Goal: Communication & Community: Answer question/provide support

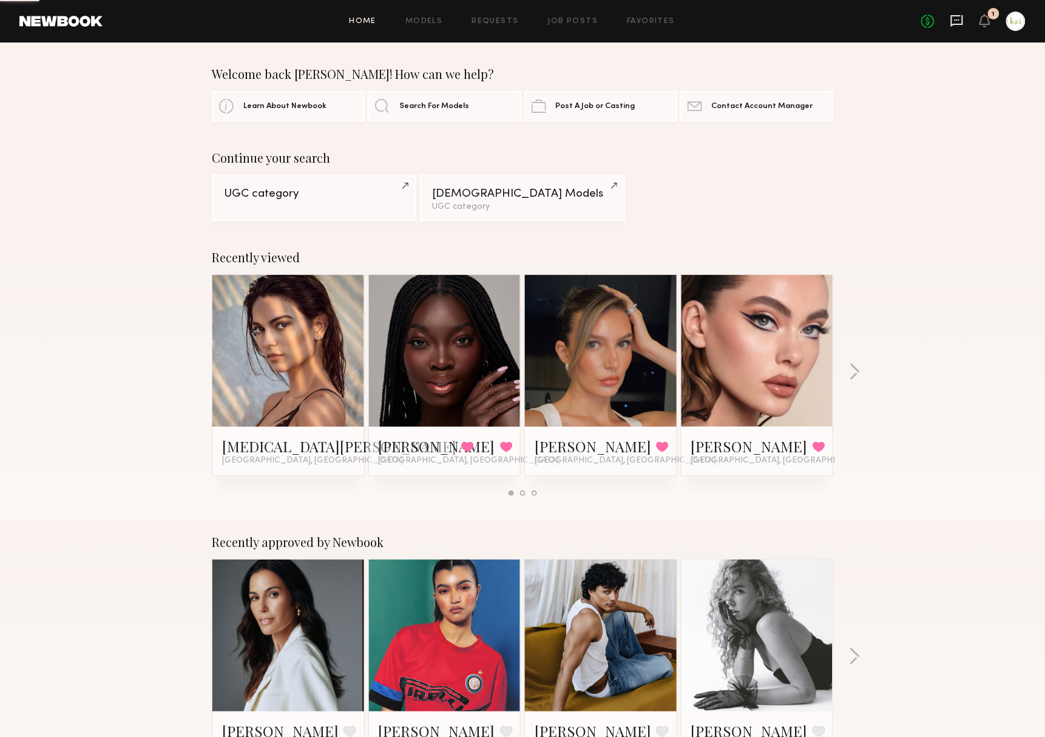
click at [950, 27] on icon at bounding box center [956, 20] width 13 height 13
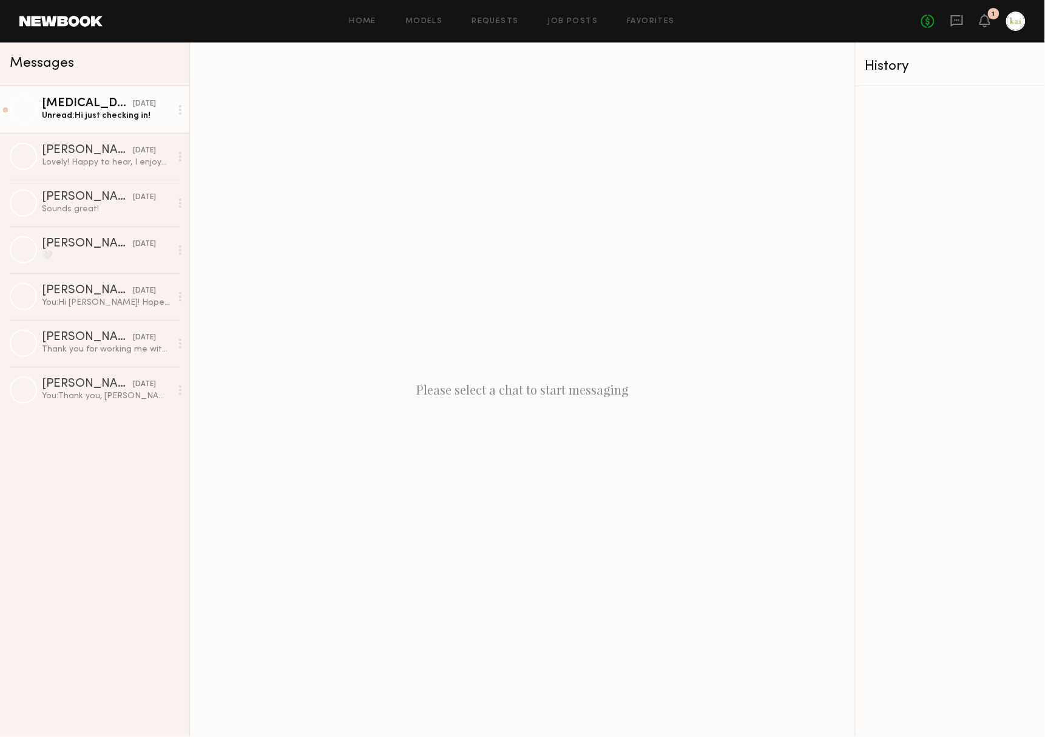
click at [119, 114] on div "Unread: Hi just checking in!" at bounding box center [106, 116] width 129 height 12
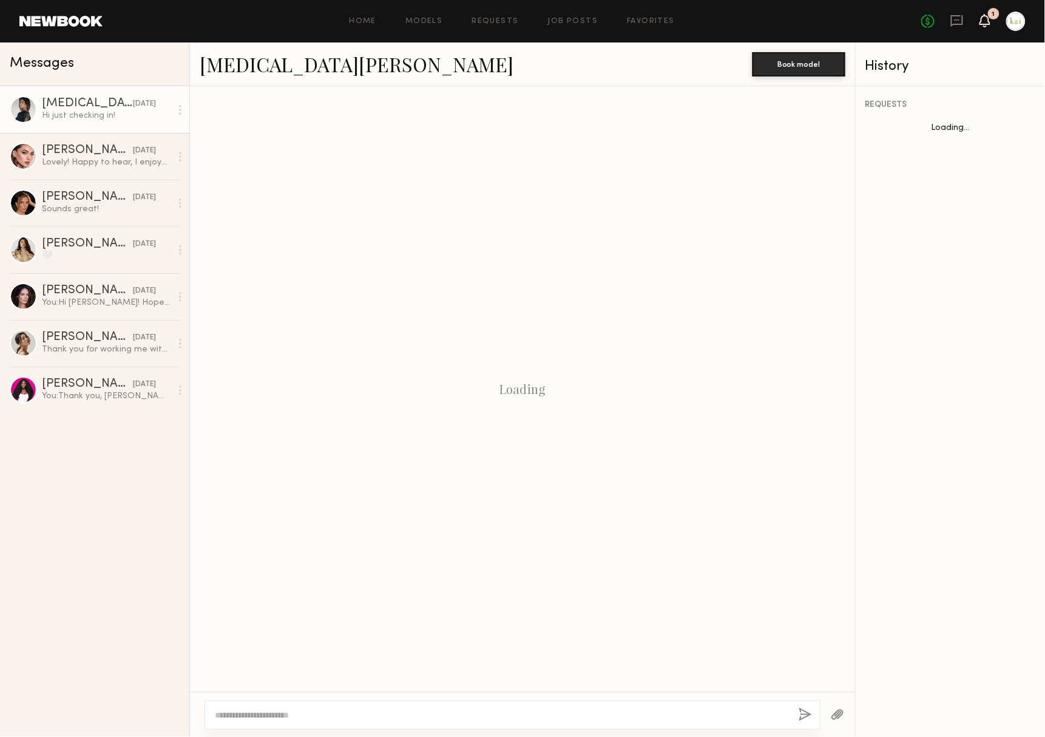
click at [983, 19] on icon at bounding box center [985, 20] width 10 height 8
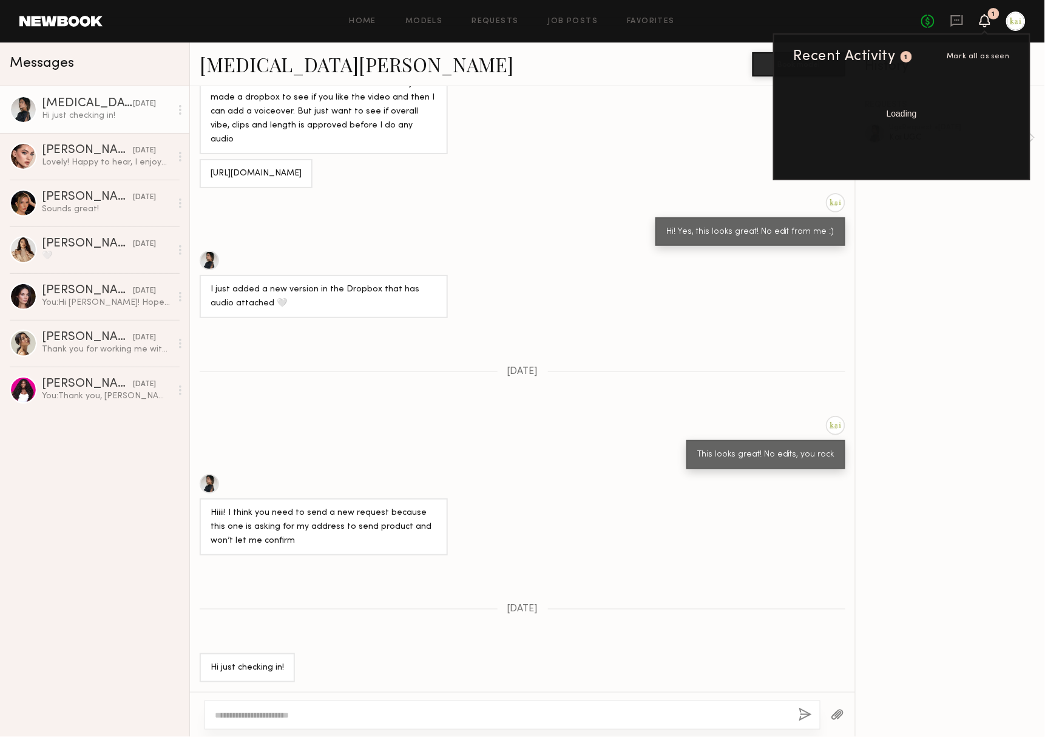
scroll to position [573, 0]
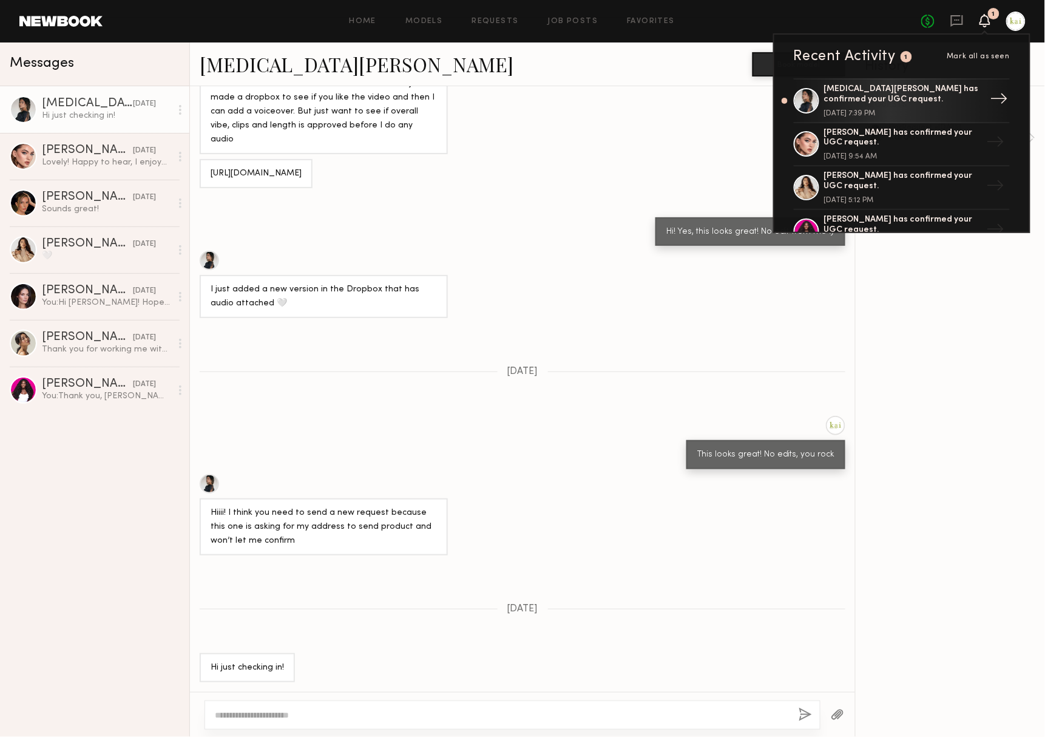
click at [945, 96] on div "[MEDICAL_DATA][PERSON_NAME] has confirmed your UGC request." at bounding box center [903, 94] width 158 height 21
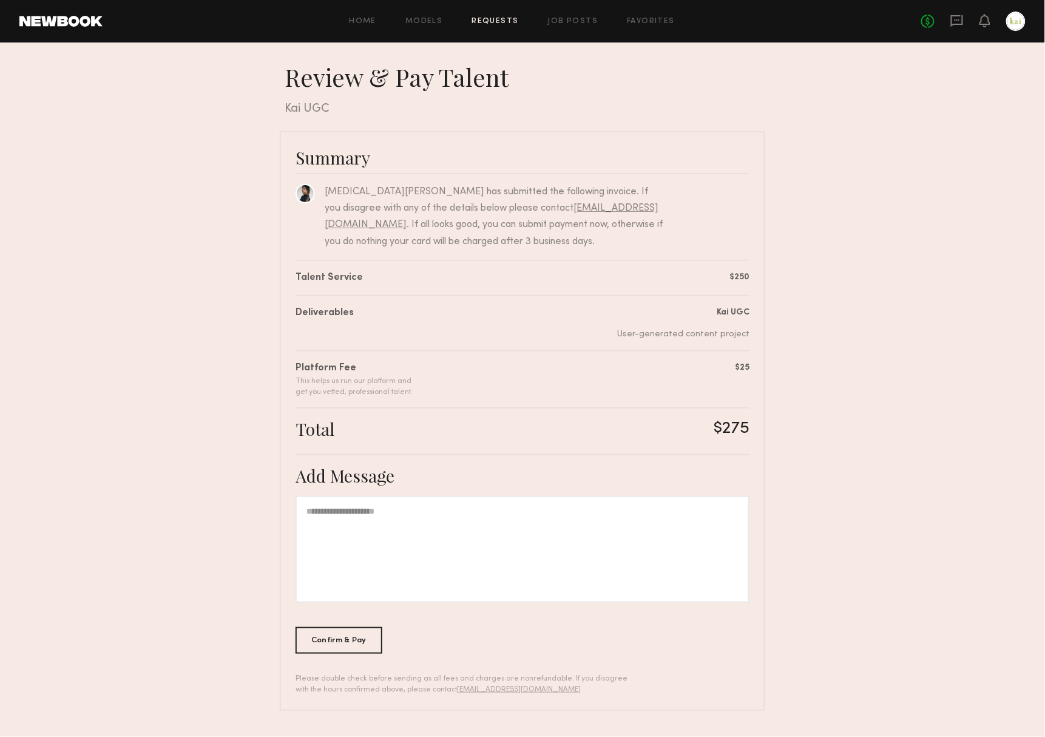
click at [519, 531] on div at bounding box center [522, 549] width 454 height 107
click at [352, 644] on div "Confirm & Pay" at bounding box center [338, 639] width 87 height 27
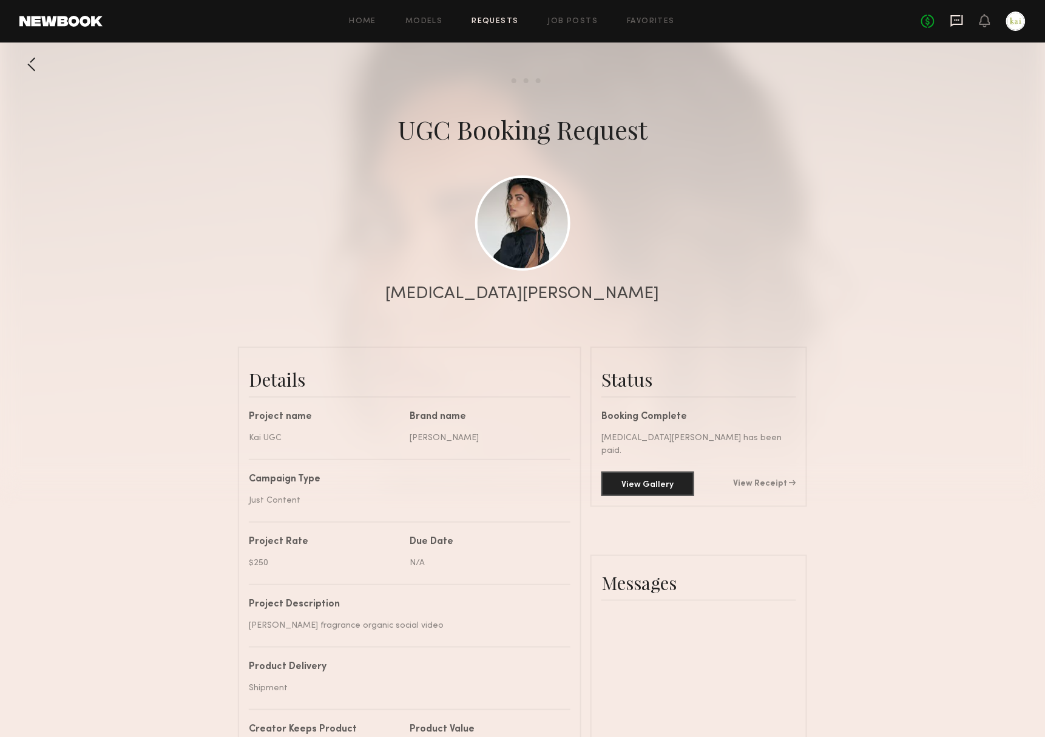
click at [950, 15] on icon at bounding box center [956, 20] width 13 height 13
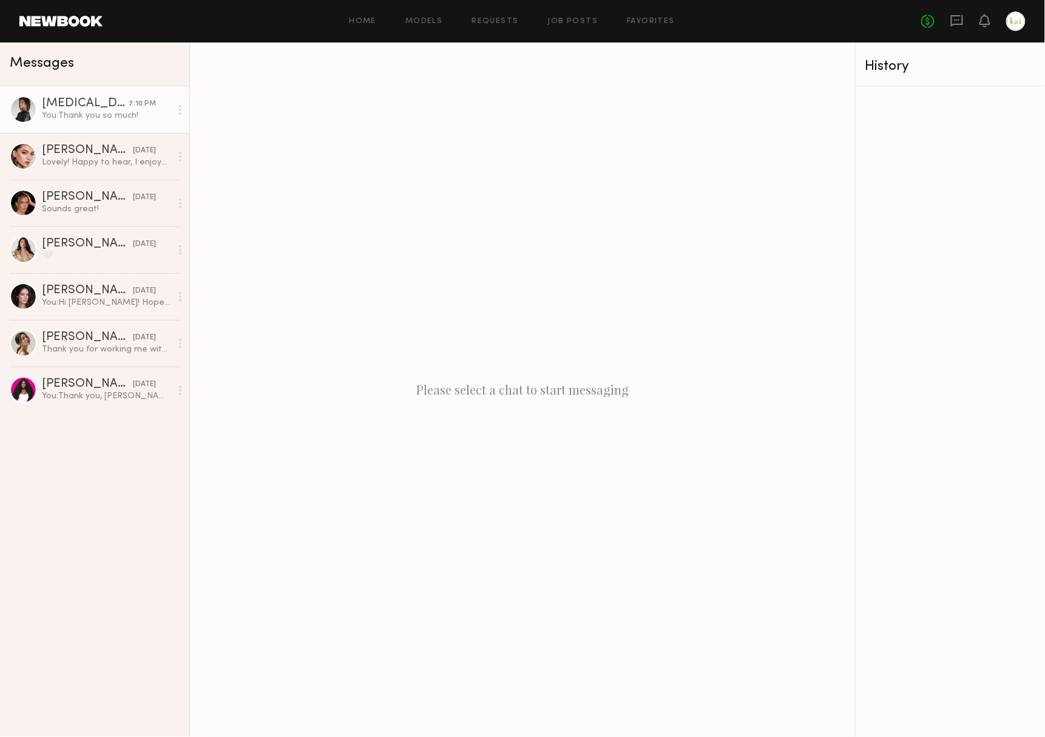
click at [108, 110] on div "You: Thank you so much!" at bounding box center [106, 116] width 129 height 12
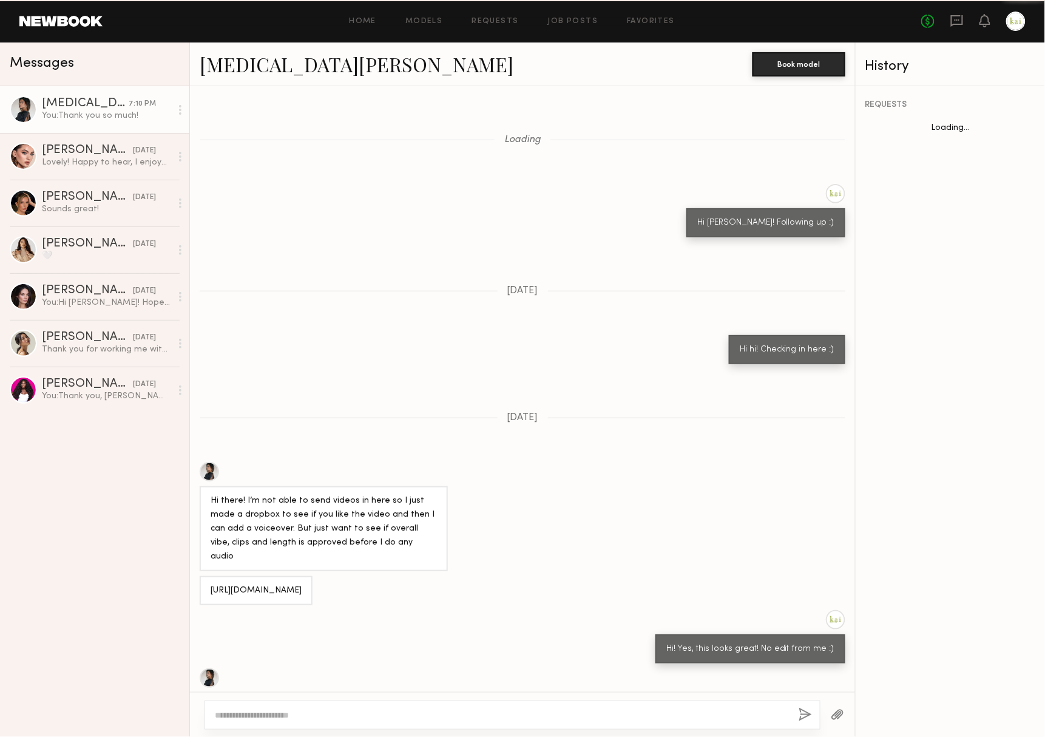
scroll to position [467, 0]
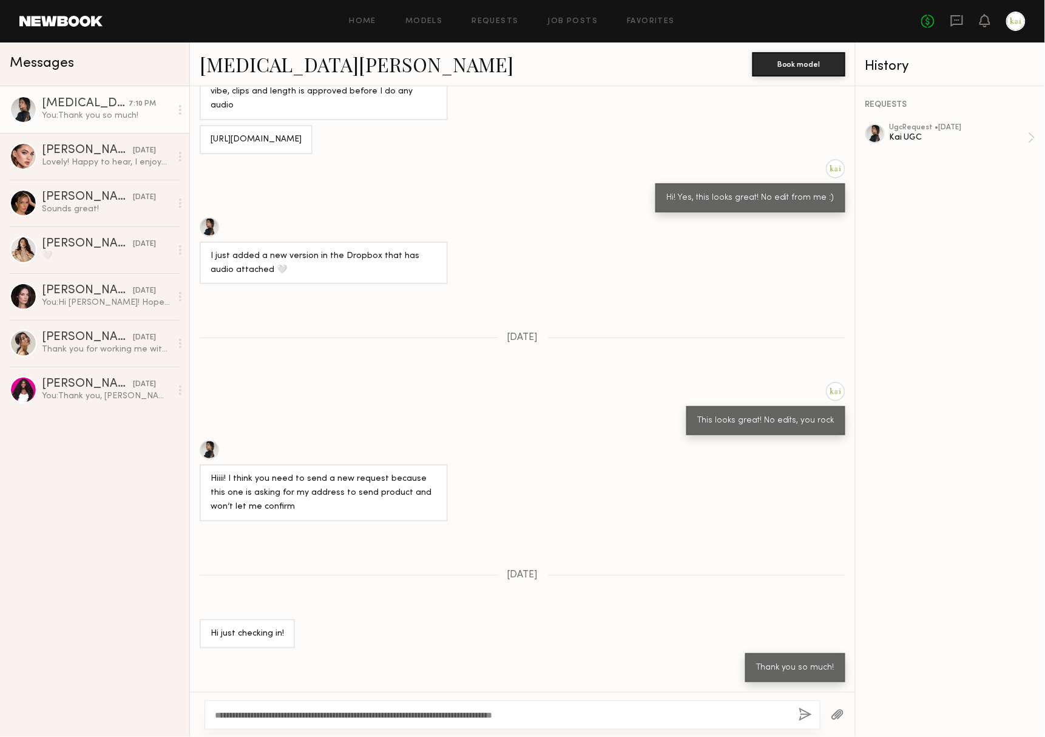
type textarea "**********"
click at [798, 709] on button "button" at bounding box center [804, 714] width 13 height 15
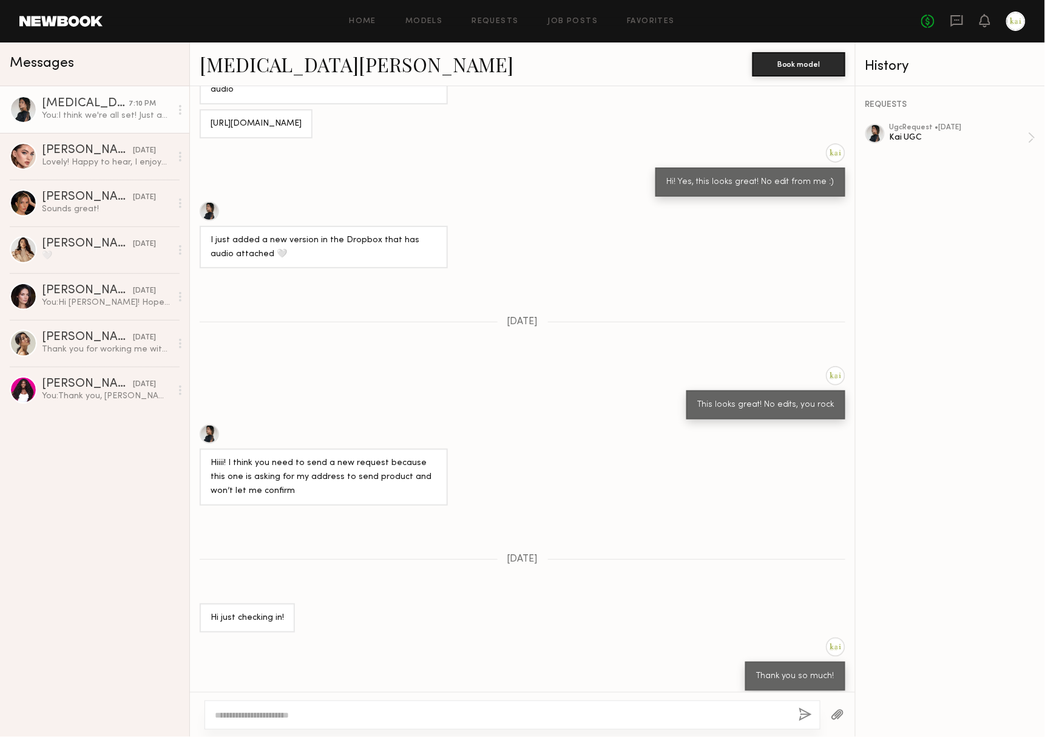
scroll to position [631, 0]
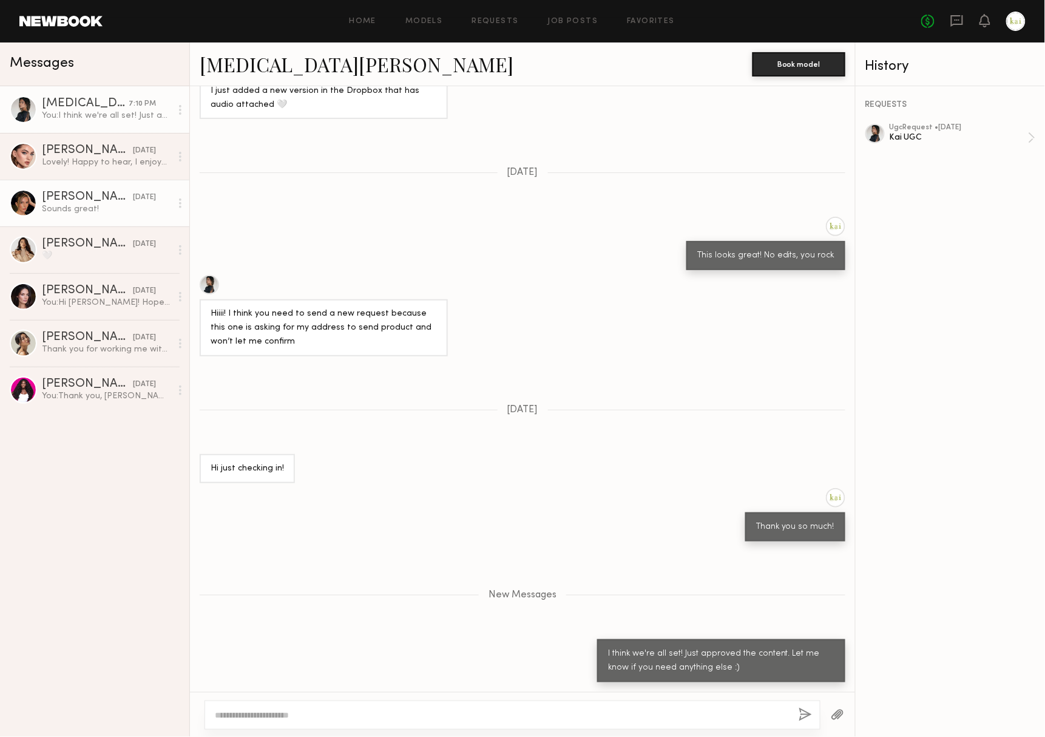
click at [104, 195] on div "[PERSON_NAME]" at bounding box center [87, 197] width 91 height 12
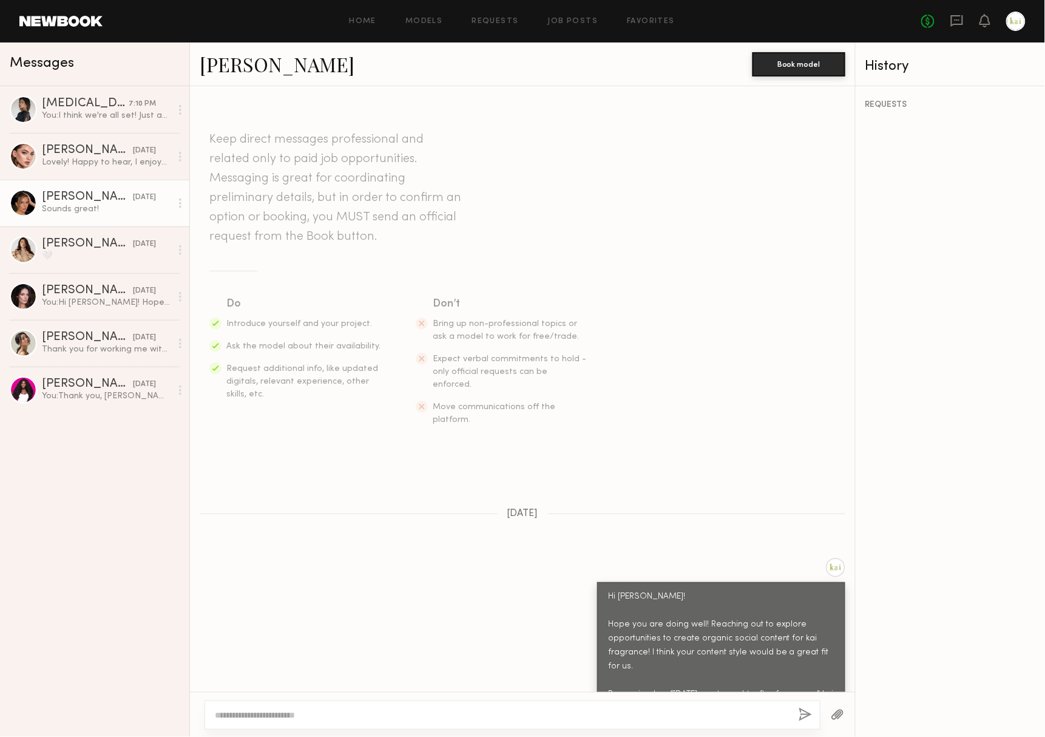
scroll to position [574, 0]
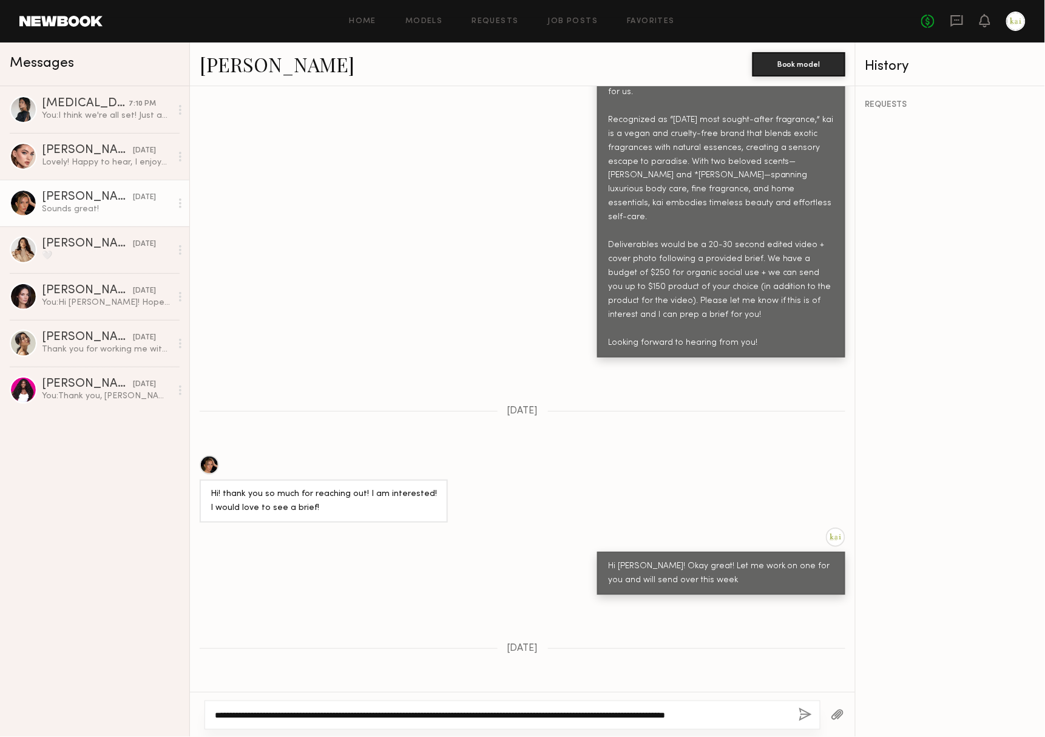
type textarea "**********"
click at [824, 711] on div at bounding box center [837, 714] width 35 height 30
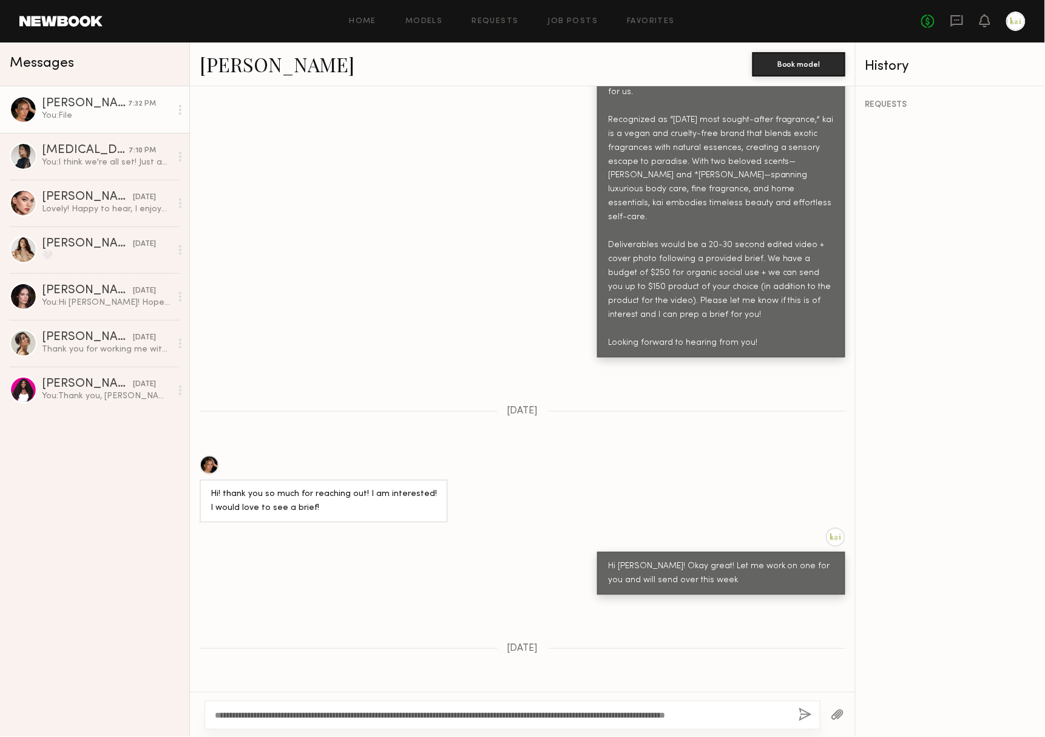
scroll to position [821, 0]
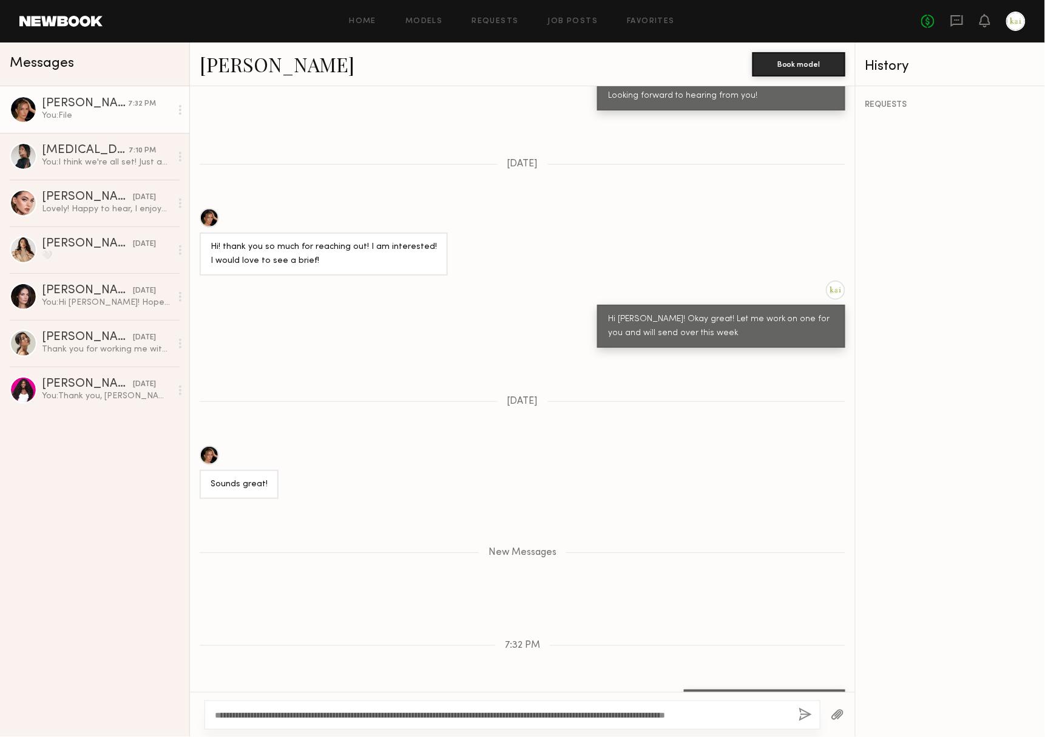
click at [798, 714] on button "button" at bounding box center [804, 714] width 13 height 15
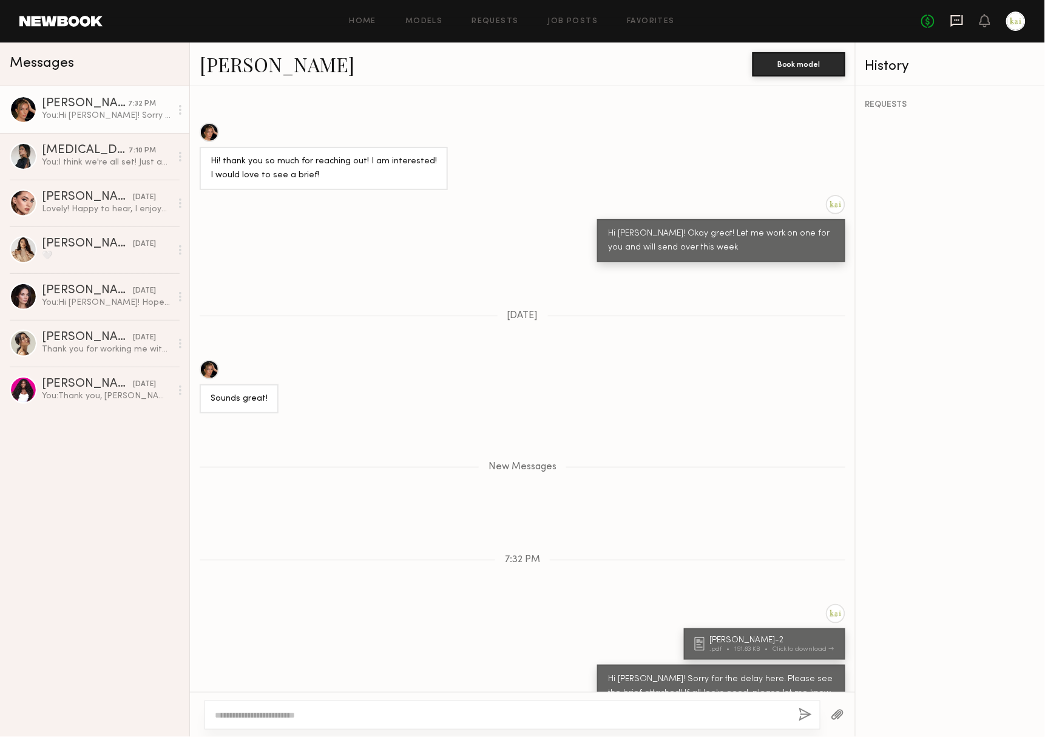
click at [952, 20] on icon at bounding box center [956, 20] width 13 height 13
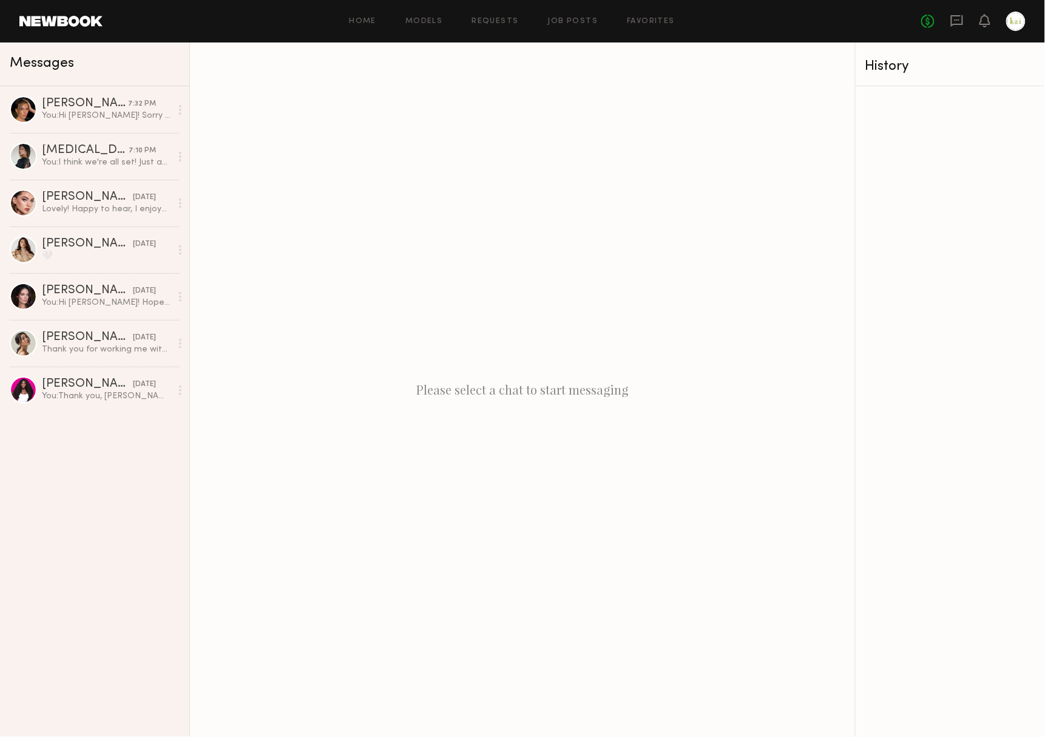
click at [1025, 13] on link at bounding box center [1015, 21] width 19 height 19
click at [1017, 20] on div at bounding box center [1015, 21] width 19 height 19
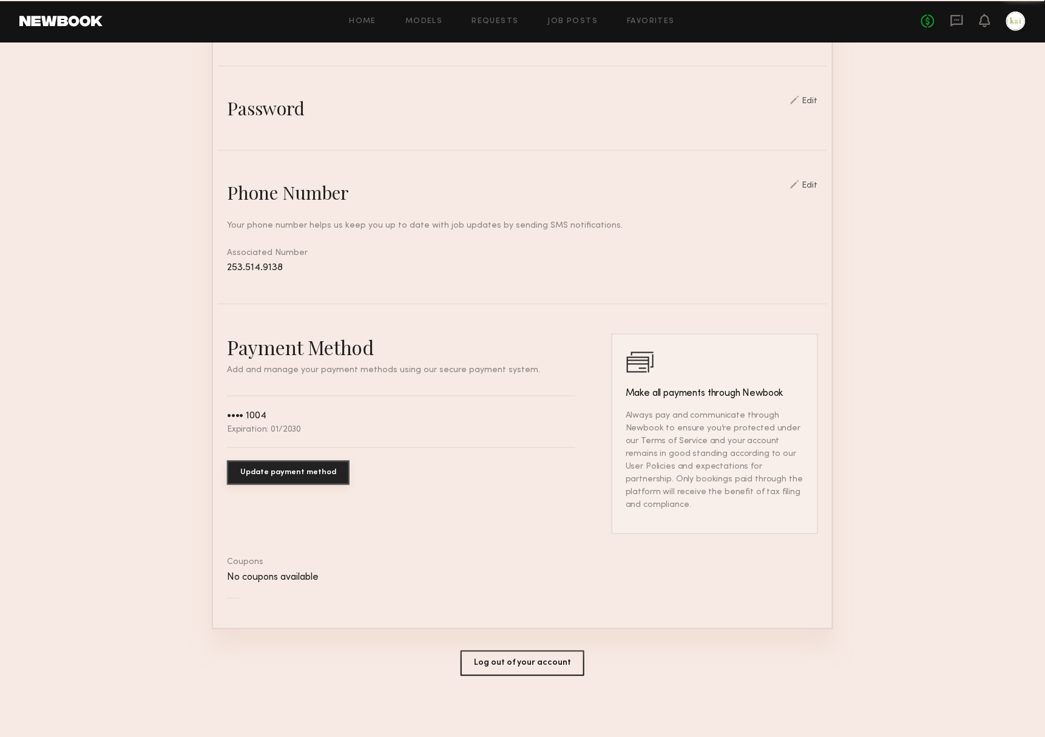
scroll to position [406, 0]
click at [530, 654] on button "Log out of your account" at bounding box center [522, 662] width 124 height 25
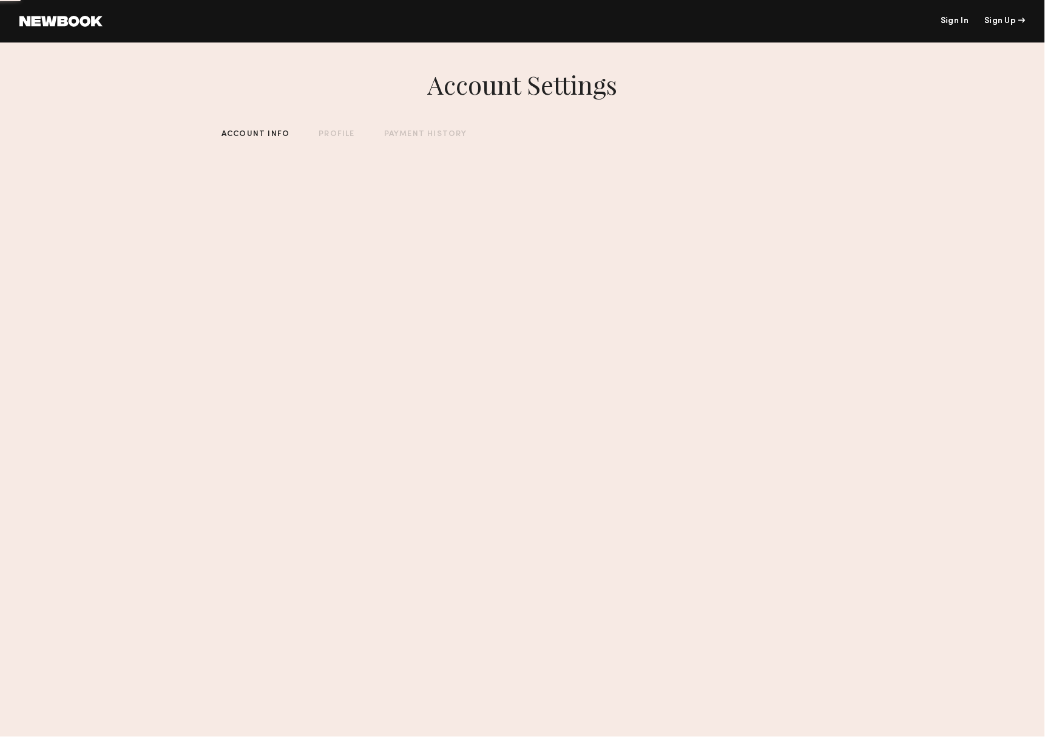
scroll to position [0, 0]
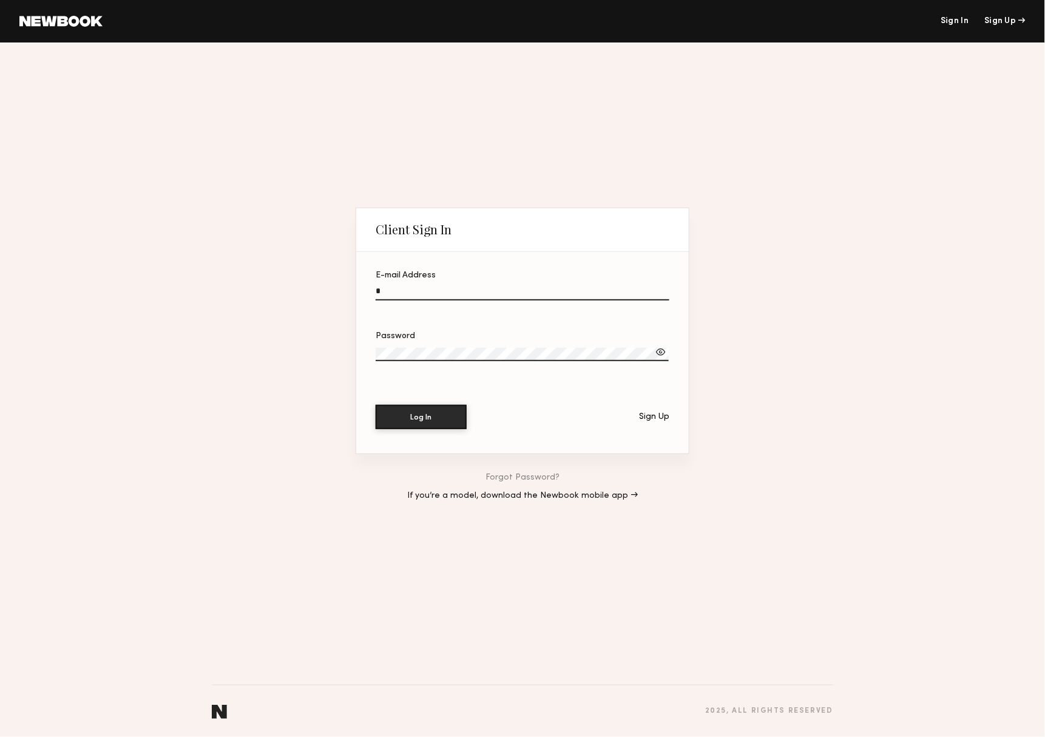
type input "**********"
click at [421, 417] on button "Log In" at bounding box center [421, 417] width 91 height 24
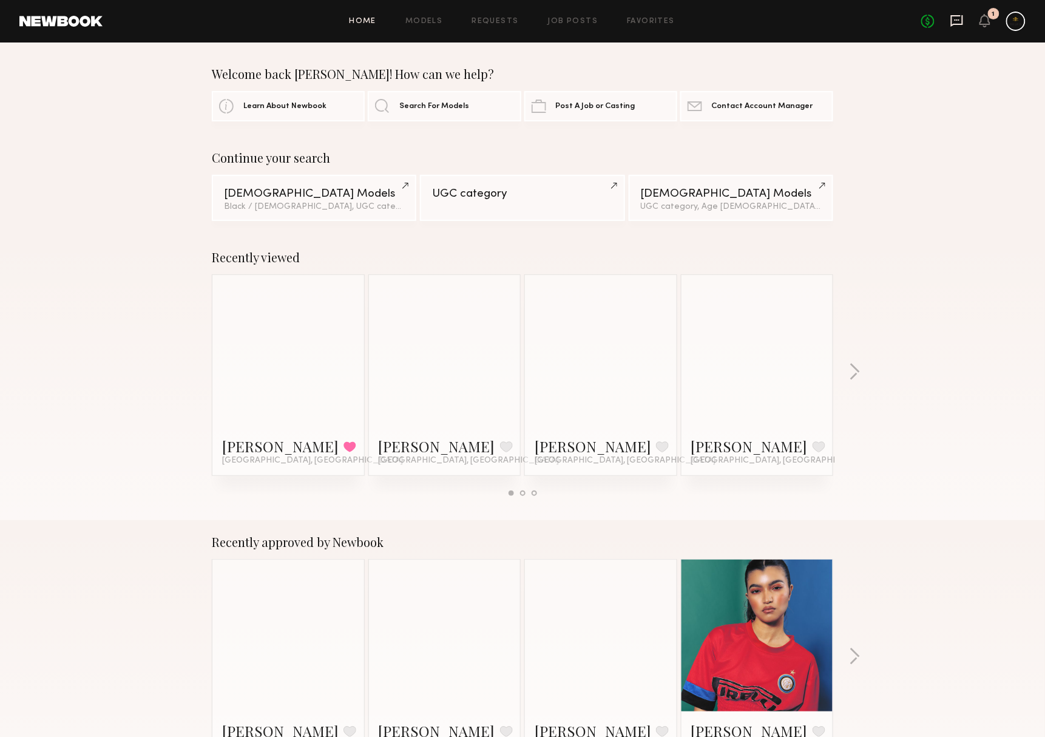
click at [950, 20] on icon at bounding box center [956, 20] width 13 height 13
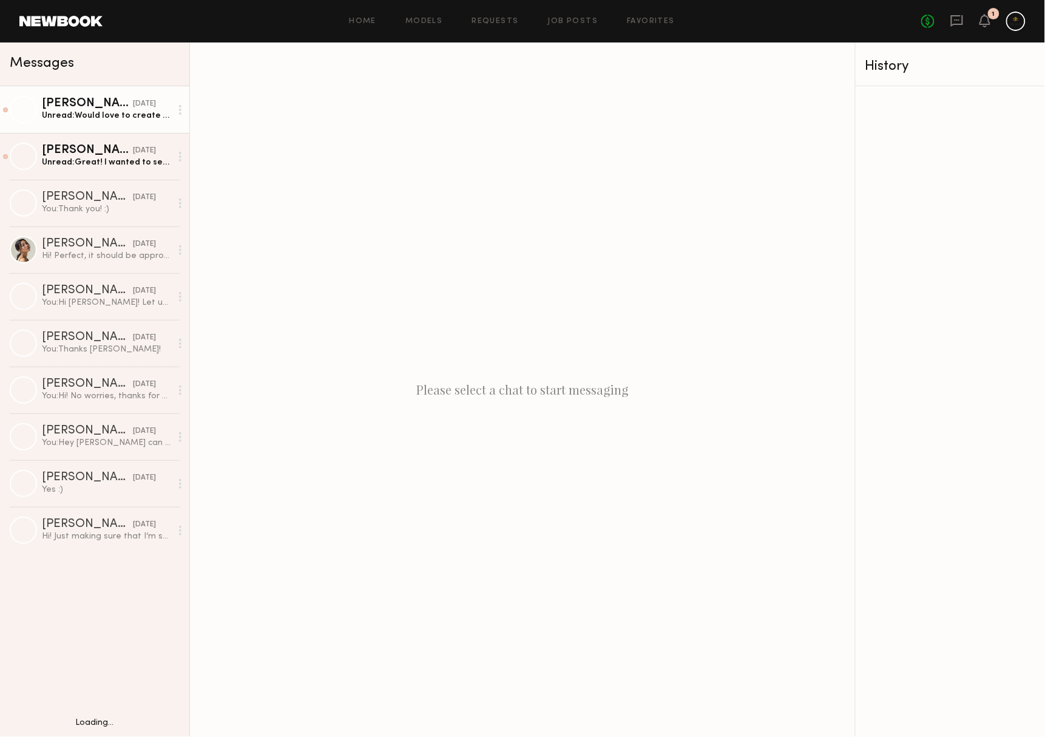
click at [81, 116] on div "Unread: Would love to create some content!" at bounding box center [106, 116] width 129 height 12
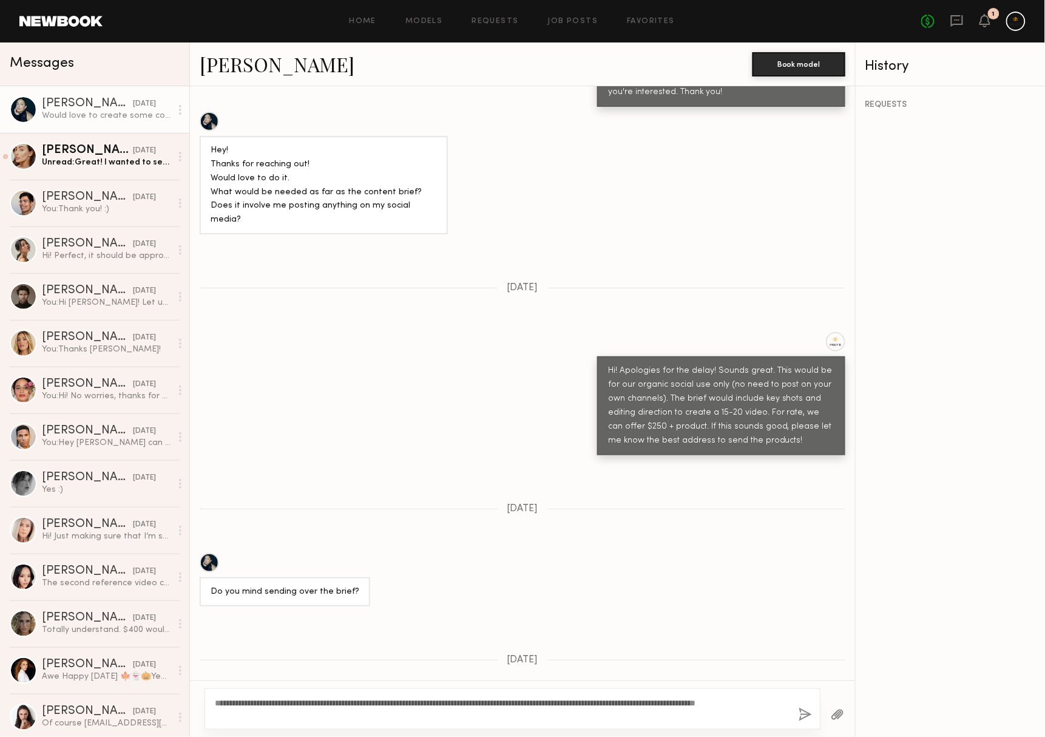
drag, startPoint x: 394, startPoint y: 702, endPoint x: 503, endPoint y: 704, distance: 108.6
click at [503, 704] on textarea "**********" at bounding box center [497, 708] width 565 height 24
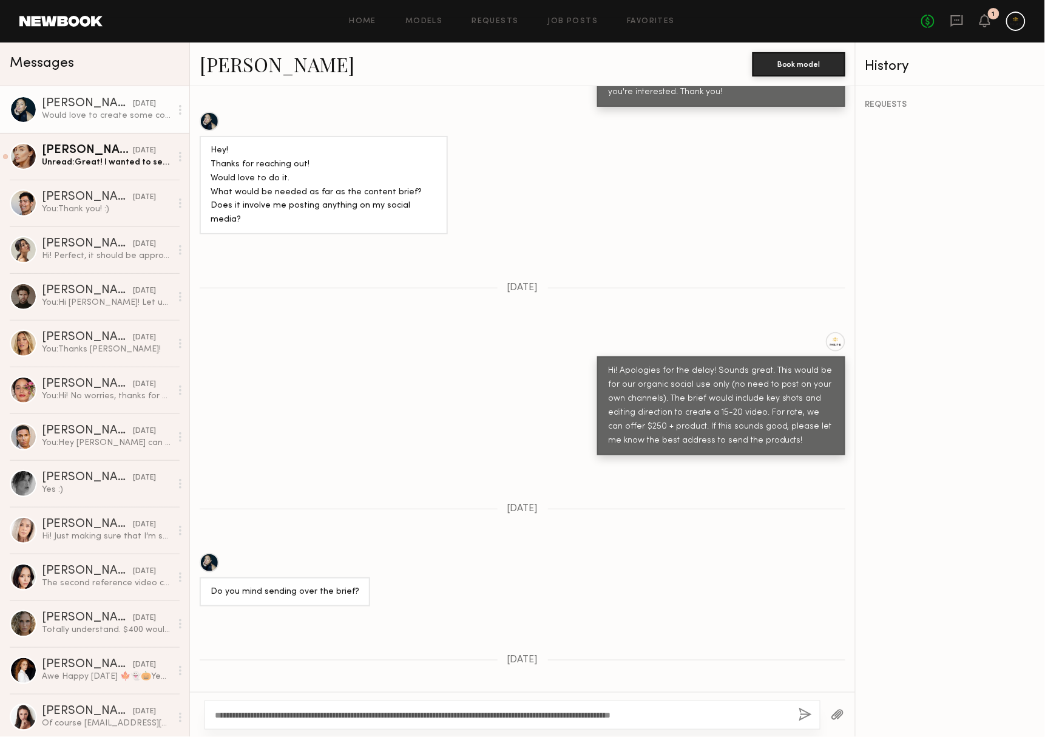
type textarea "**********"
click at [798, 712] on button "button" at bounding box center [804, 714] width 13 height 15
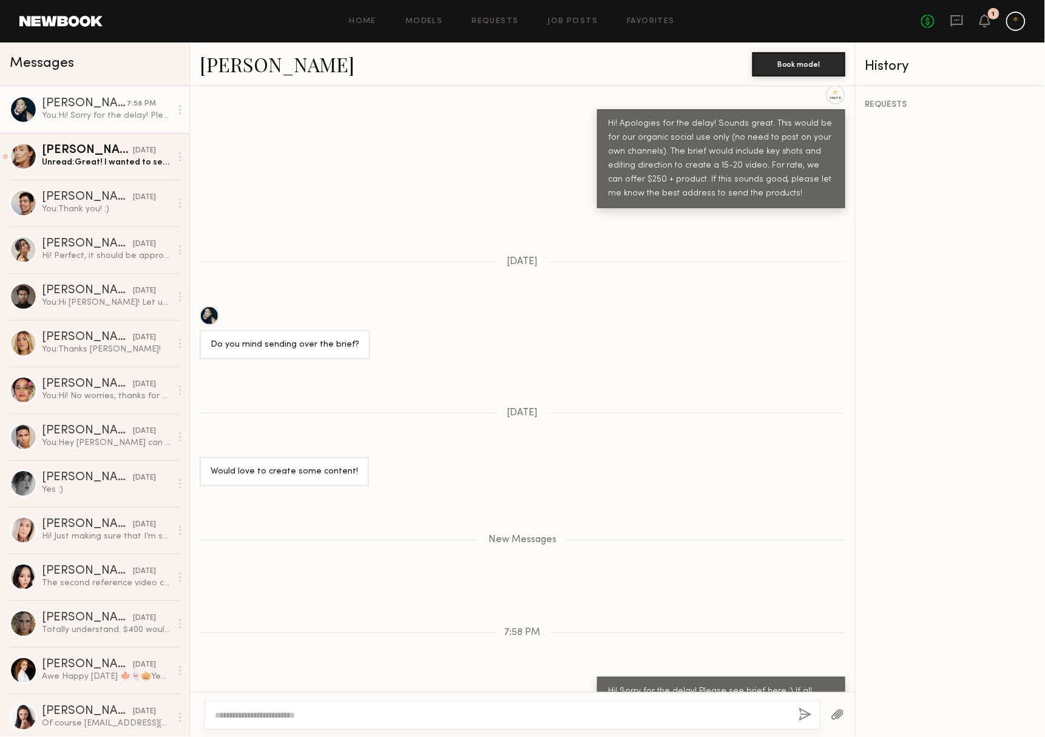
click at [838, 712] on button "button" at bounding box center [837, 714] width 13 height 15
click at [831, 709] on button "button" at bounding box center [837, 714] width 13 height 15
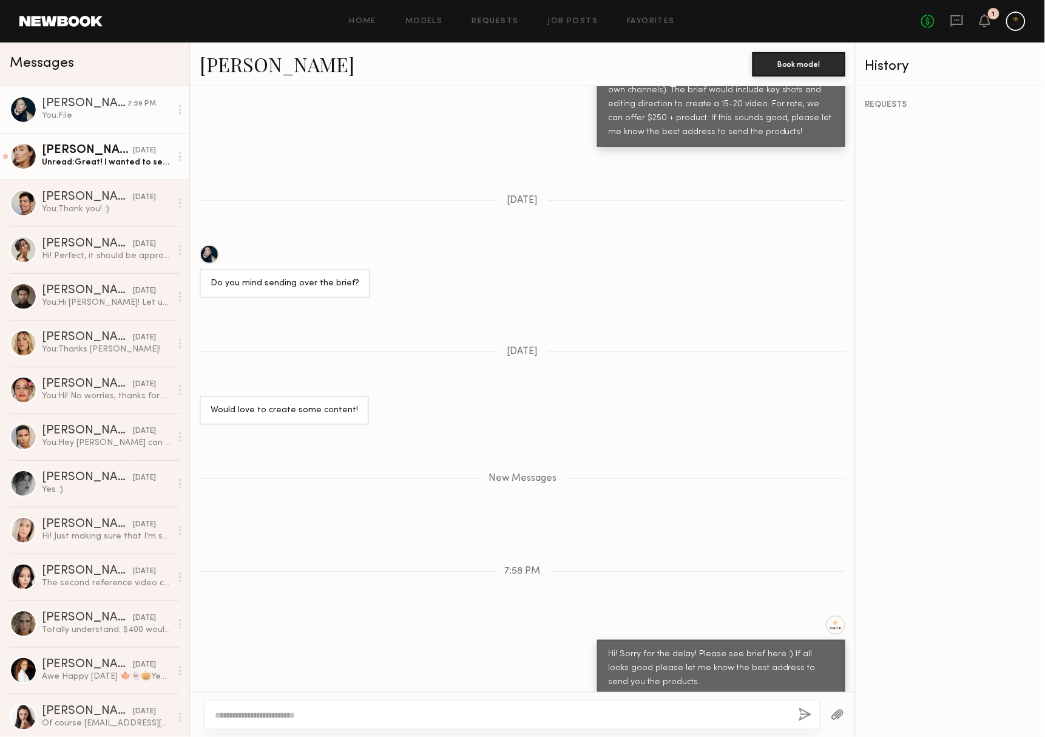
click at [73, 173] on link "Hannah M. 09/15/2025 Unread: Great! I wanted to see if you guys would be able t…" at bounding box center [94, 156] width 189 height 47
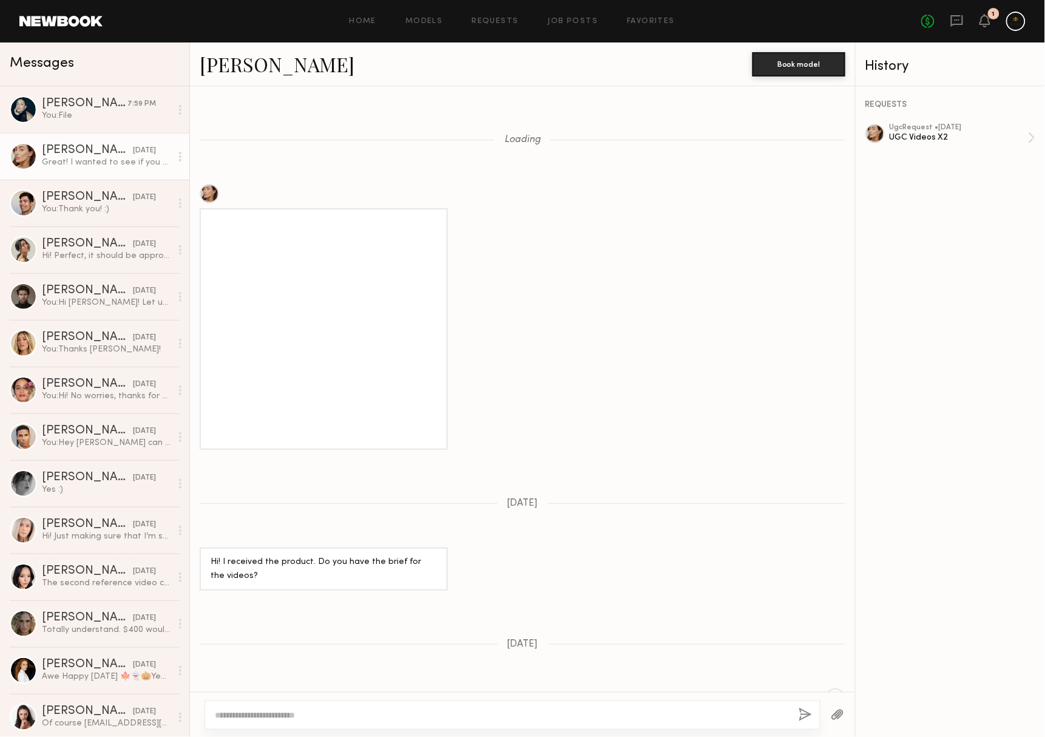
scroll to position [986, 0]
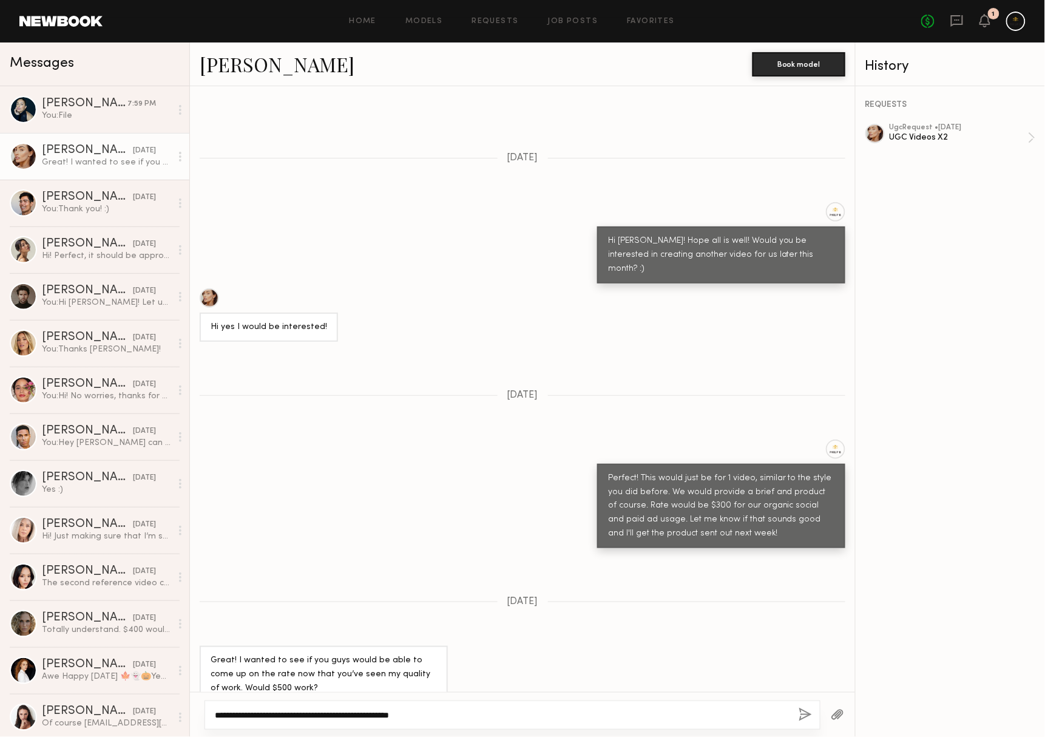
type textarea "**********"
click at [798, 715] on button "button" at bounding box center [804, 714] width 13 height 15
